Goal: Task Accomplishment & Management: Manage account settings

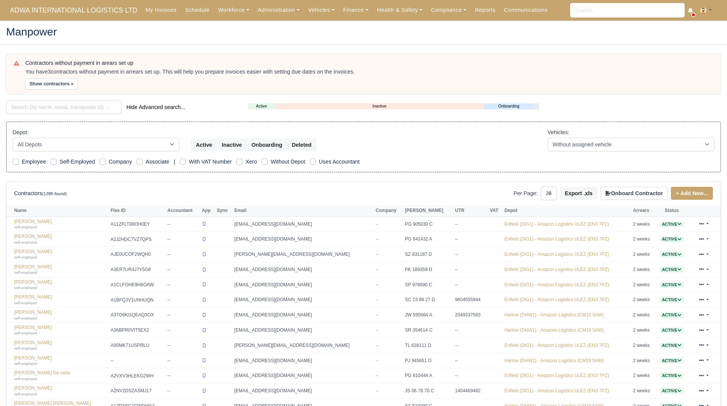
select select "25"
click at [622, 43] on div "Manpower" at bounding box center [363, 32] width 726 height 25
click at [339, 16] on link "Finance" at bounding box center [356, 10] width 34 height 15
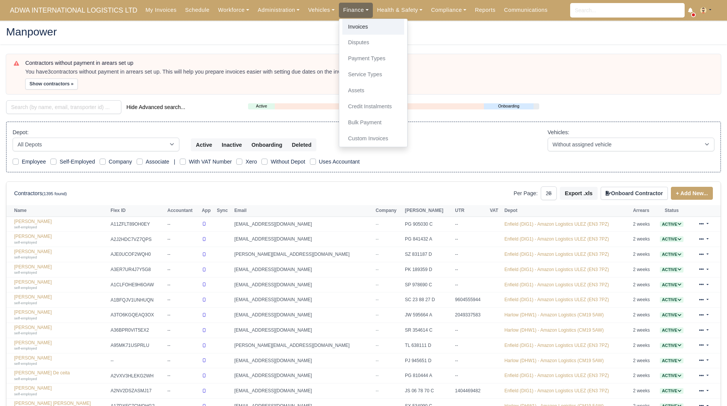
click at [342, 26] on link "Invoices" at bounding box center [373, 27] width 62 height 16
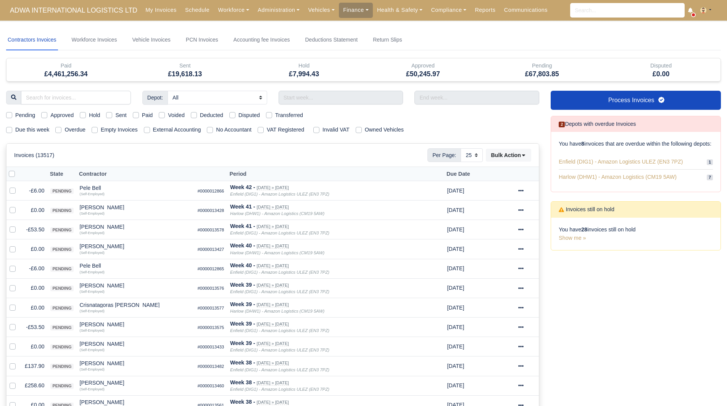
select select "25"
click at [311, 100] on input "text" at bounding box center [340, 98] width 125 height 14
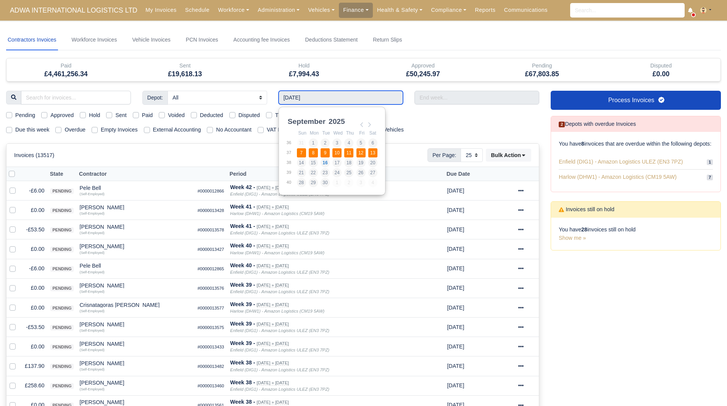
type input "07/09/2025 - 13/09/2025"
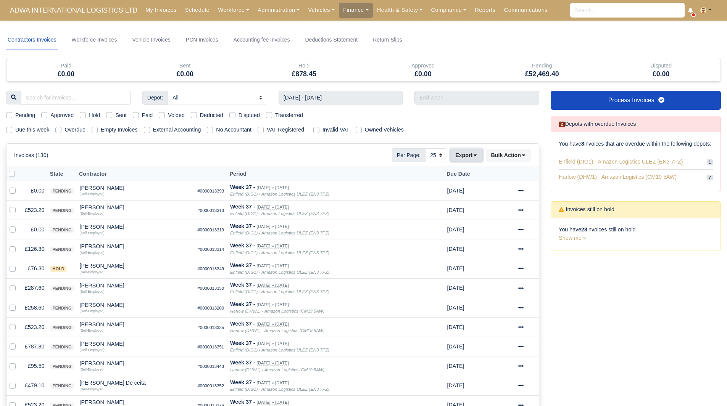
click at [466, 153] on button "Export" at bounding box center [466, 155] width 32 height 13
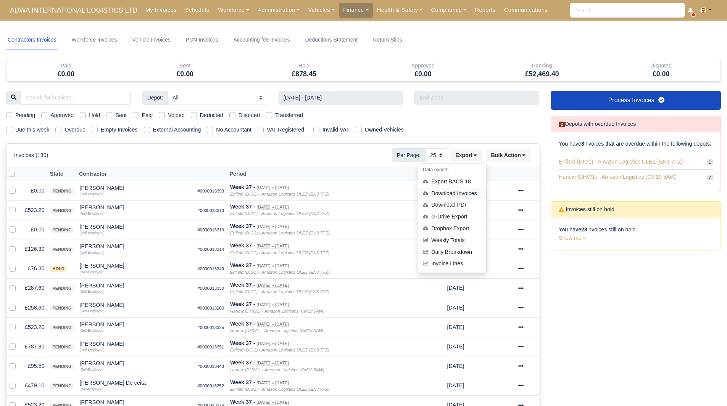
click at [466, 193] on div "Download Invoices" at bounding box center [452, 194] width 68 height 12
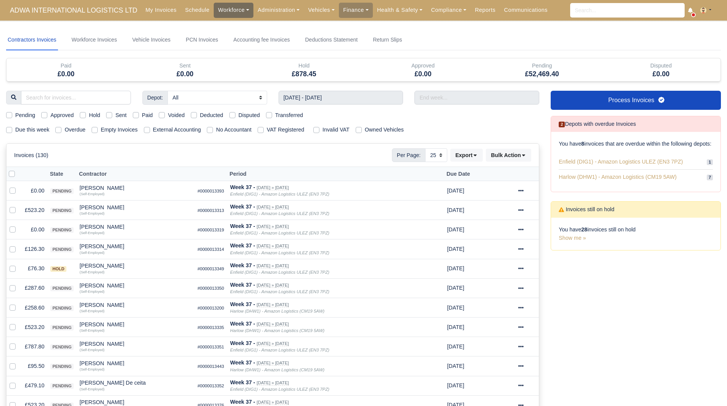
click at [222, 16] on link "Workforce" at bounding box center [234, 10] width 40 height 15
click at [223, 23] on link "Manpower" at bounding box center [248, 27] width 62 height 16
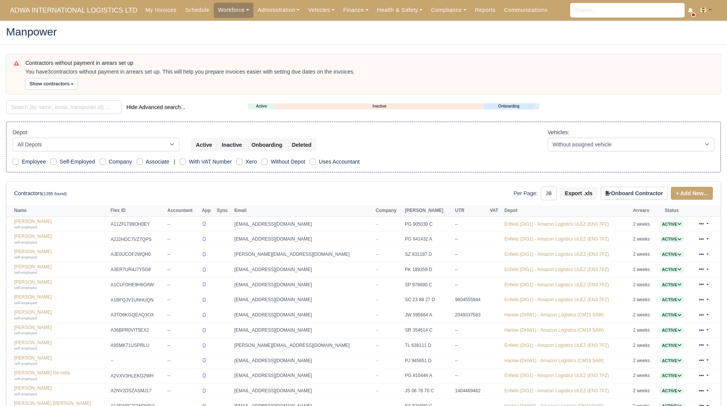
select select "25"
click at [40, 107] on input "search" at bounding box center [63, 107] width 115 height 14
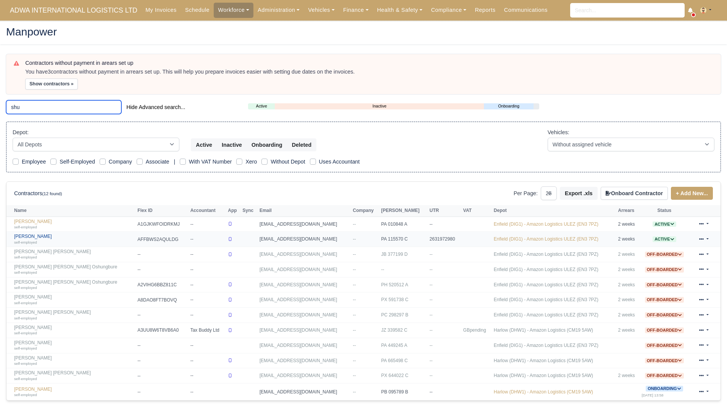
type input "shu"
click at [34, 236] on link "Shuaib Azam self-employed" at bounding box center [73, 239] width 119 height 11
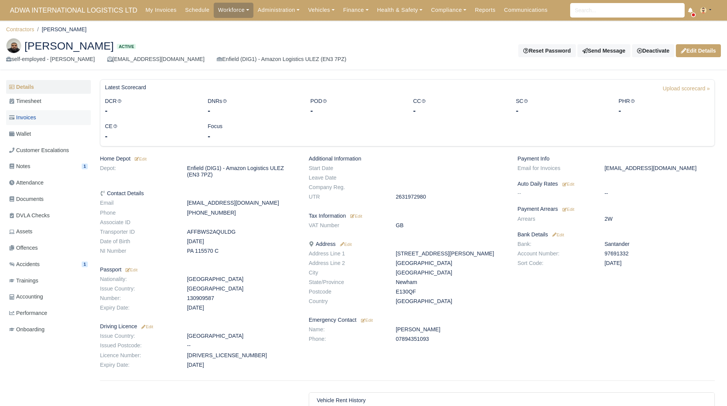
click at [45, 123] on link "Invoices" at bounding box center [48, 117] width 85 height 15
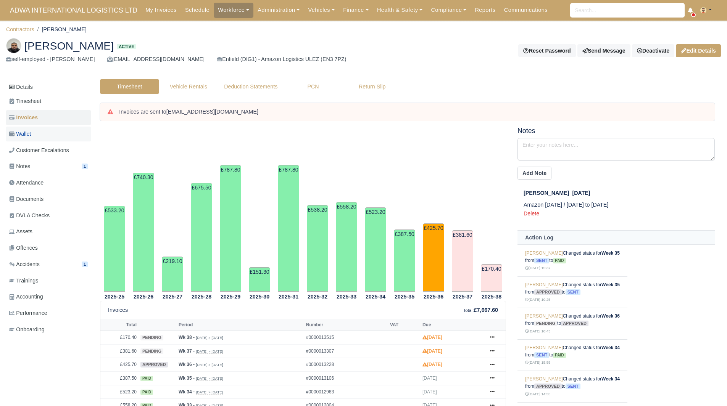
click at [42, 135] on link "Wallet" at bounding box center [48, 134] width 85 height 15
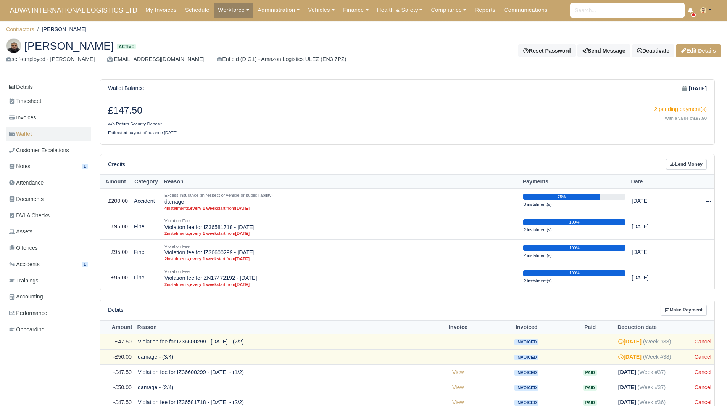
scroll to position [143, 0]
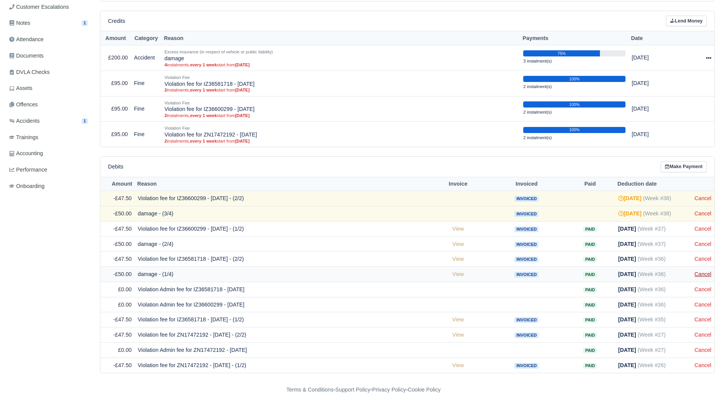
click at [706, 276] on link "Cancel" at bounding box center [702, 274] width 17 height 6
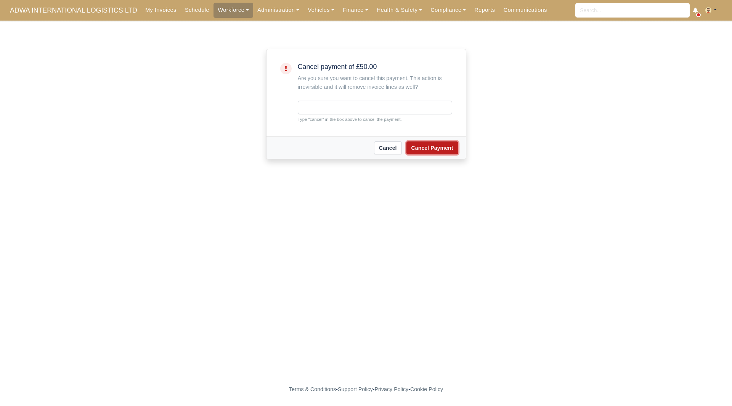
click at [433, 145] on button "Cancel Payment" at bounding box center [433, 147] width 52 height 13
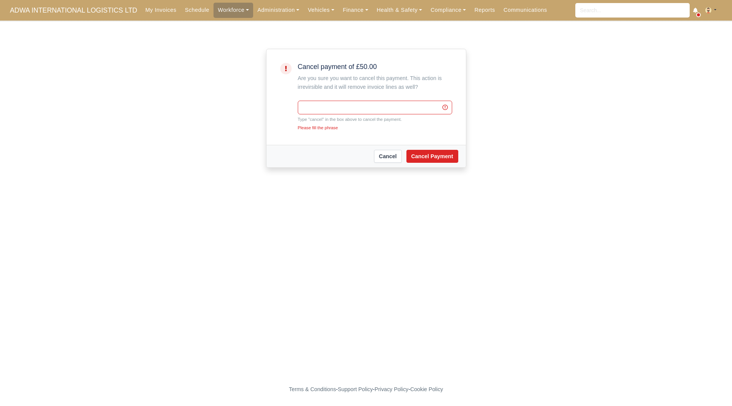
click at [354, 107] on input "text" at bounding box center [375, 108] width 154 height 14
type input "cancel"
click at [430, 156] on button "Cancel Payment" at bounding box center [433, 156] width 52 height 13
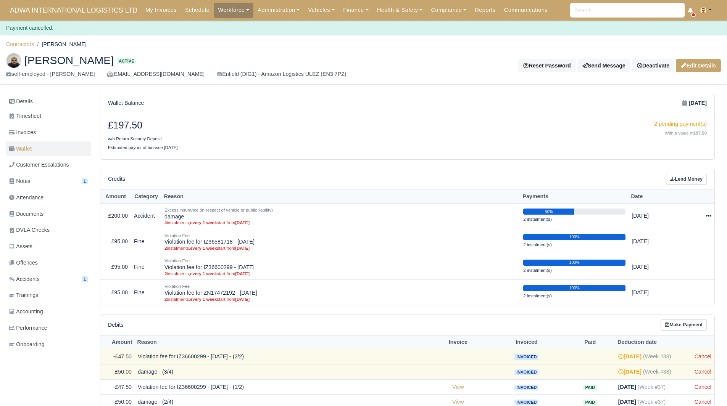
scroll to position [143, 0]
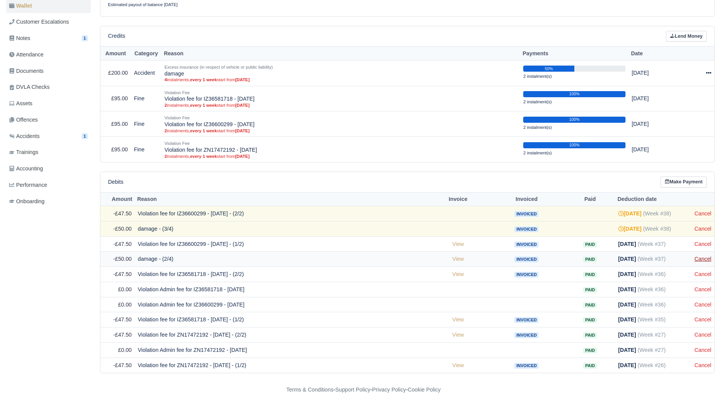
click at [709, 261] on link "Cancel" at bounding box center [702, 259] width 17 height 6
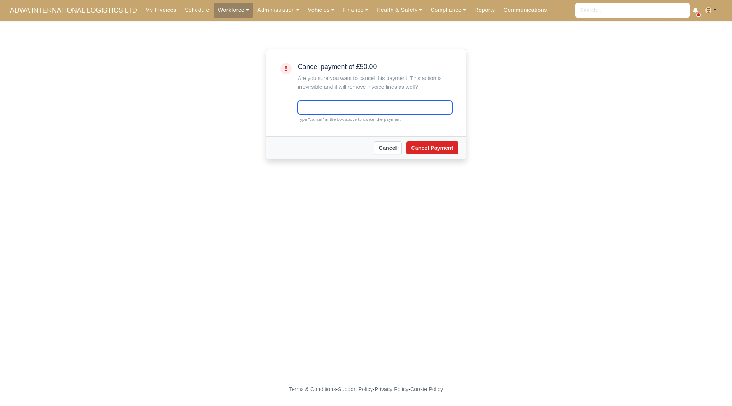
click at [311, 107] on input "text" at bounding box center [375, 108] width 154 height 14
type input "cancel"
click at [426, 146] on button "Cancel Payment" at bounding box center [433, 147] width 52 height 13
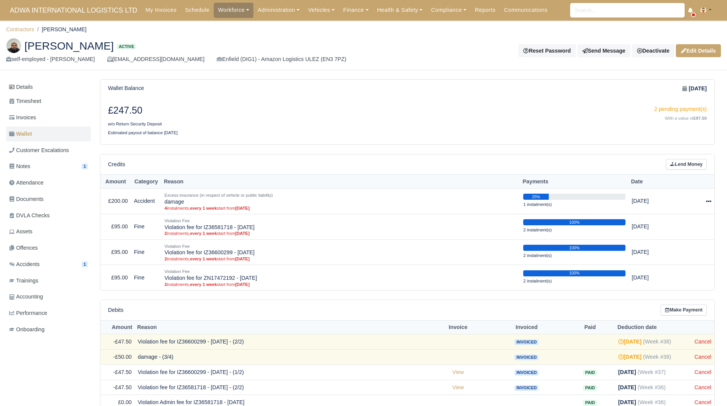
scroll to position [113, 0]
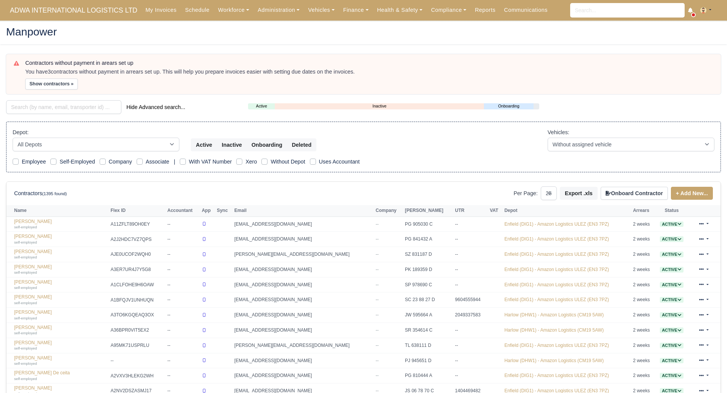
select select "25"
